Goal: Check status

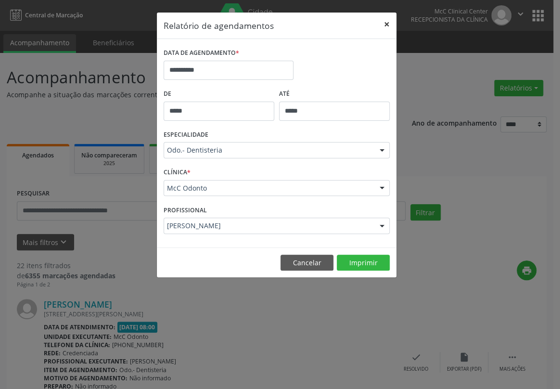
click at [384, 21] on button "×" at bounding box center [386, 25] width 19 height 24
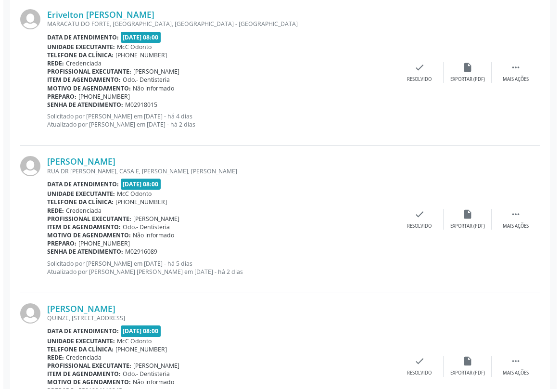
scroll to position [1356, 0]
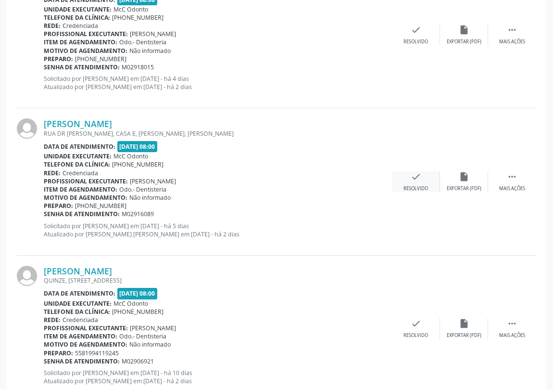
click at [415, 176] on icon "check" at bounding box center [416, 176] width 11 height 11
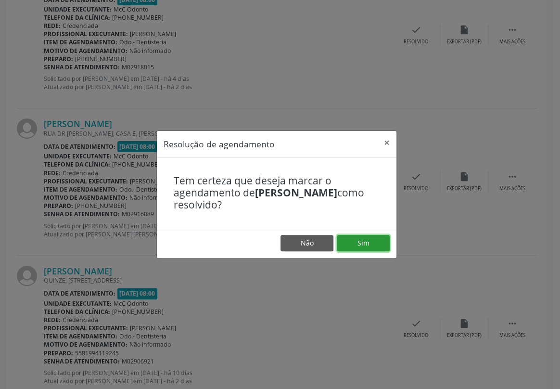
click at [357, 242] on button "Sim" at bounding box center [363, 243] width 53 height 16
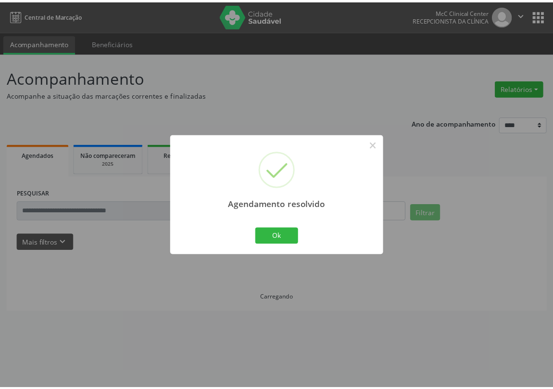
scroll to position [0, 0]
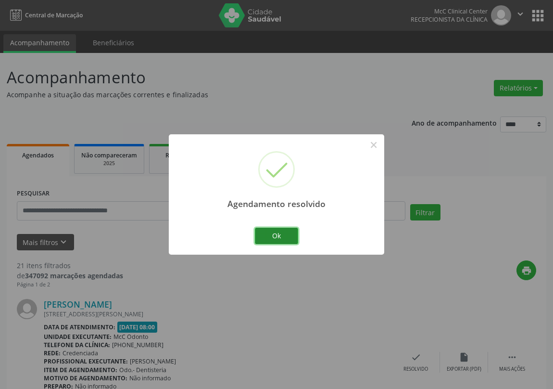
click at [282, 235] on button "Ok" at bounding box center [276, 236] width 43 height 16
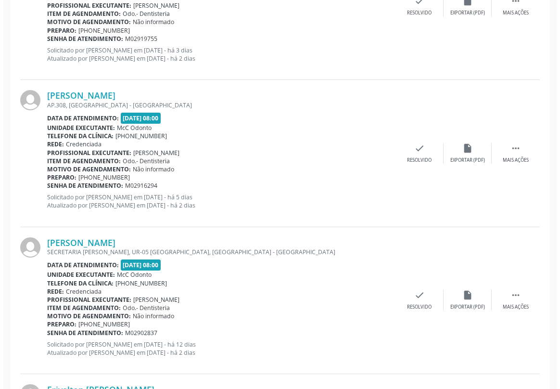
scroll to position [919, 0]
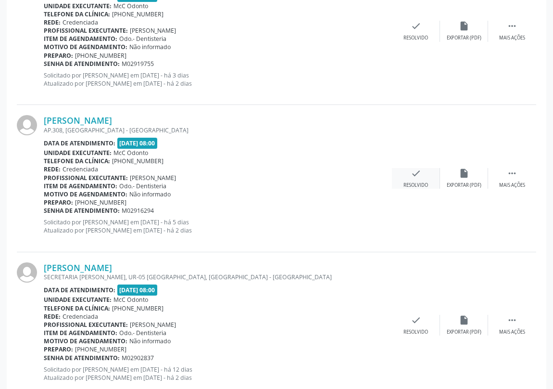
click at [413, 173] on icon "check" at bounding box center [416, 173] width 11 height 11
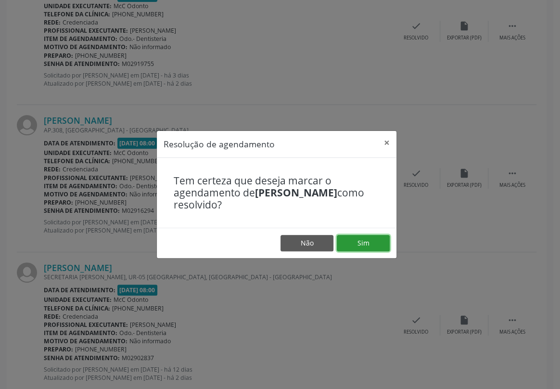
click at [367, 241] on button "Sim" at bounding box center [363, 243] width 53 height 16
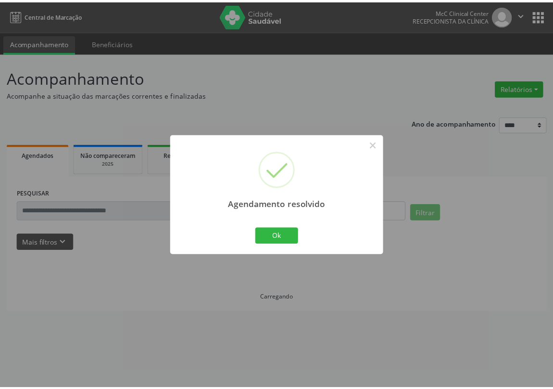
scroll to position [0, 0]
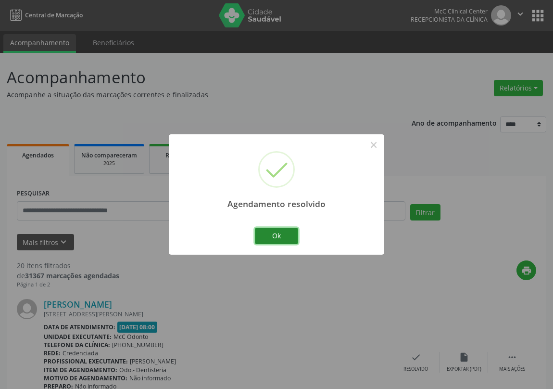
click at [280, 240] on button "Ok" at bounding box center [276, 236] width 43 height 16
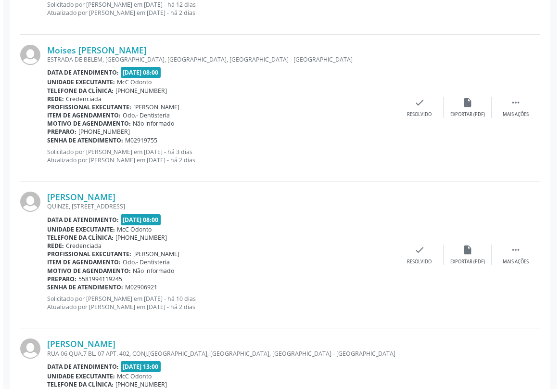
scroll to position [1137, 0]
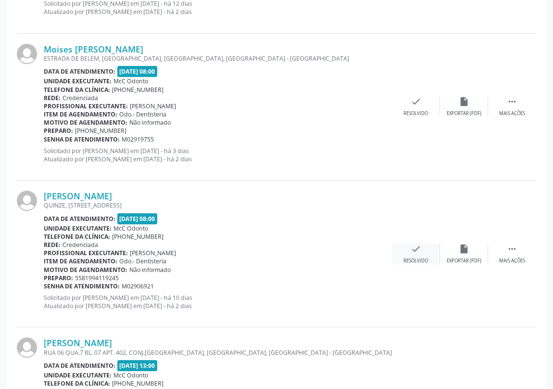
click at [416, 245] on icon "check" at bounding box center [416, 248] width 11 height 11
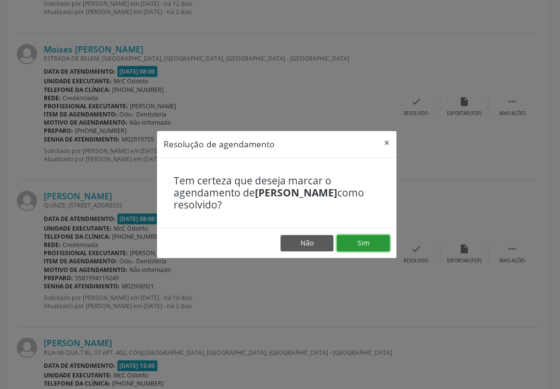
click at [371, 245] on button "Sim" at bounding box center [363, 243] width 53 height 16
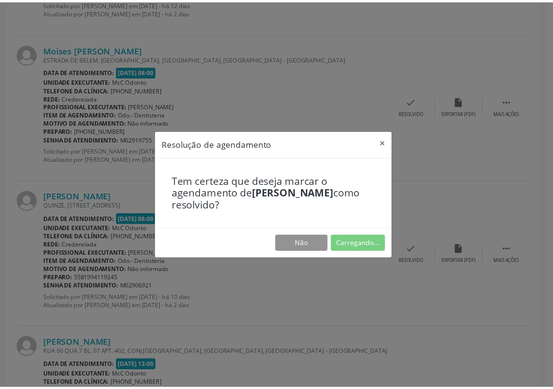
scroll to position [0, 0]
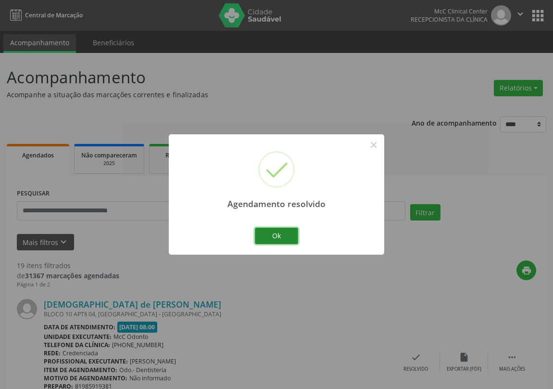
click at [292, 236] on button "Ok" at bounding box center [276, 236] width 43 height 16
